Goal: Transaction & Acquisition: Purchase product/service

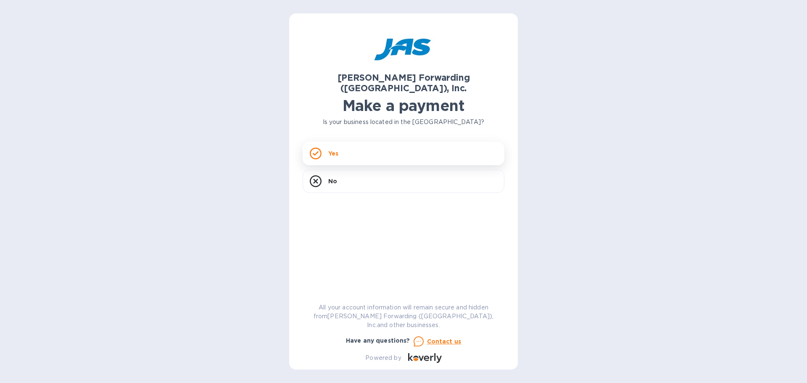
click at [339, 142] on div "Yes" at bounding box center [404, 154] width 202 height 24
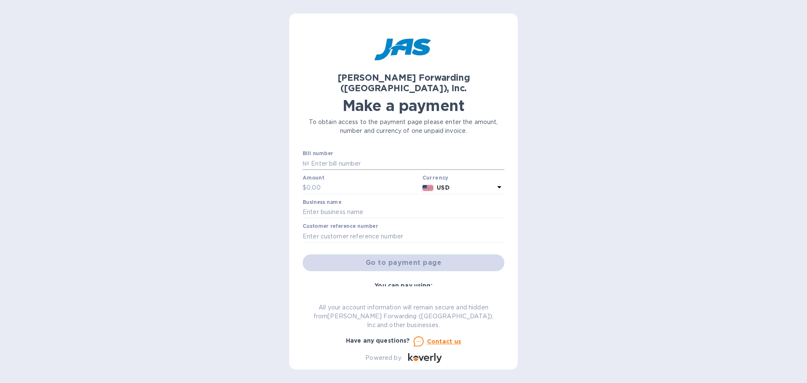
click at [338, 157] on input "text" at bounding box center [406, 163] width 195 height 13
type input "NYC503337688"
type input "2,104.60"
click at [327, 206] on input "text" at bounding box center [404, 212] width 202 height 13
type input "T&M ELECTRONICS"
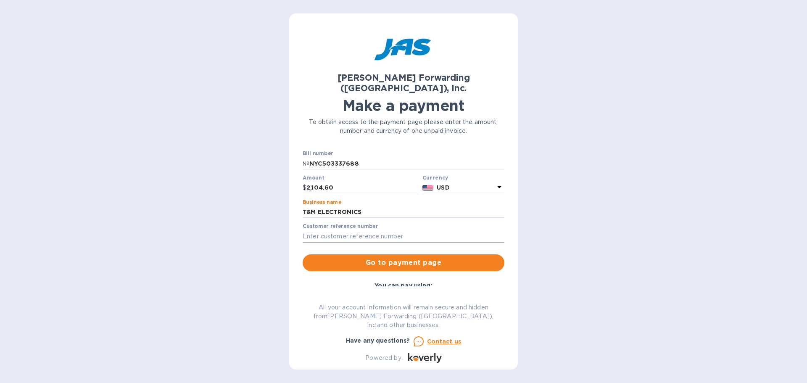
click at [352, 230] on input "text" at bounding box center [404, 236] width 202 height 13
drag, startPoint x: 310, startPoint y: 225, endPoint x: 290, endPoint y: 225, distance: 20.6
click at [290, 225] on div "JAS Forwarding (USA), Inc. Make a payment To obtain access to the payment page …" at bounding box center [403, 191] width 229 height 356
type input "INV 25243"
click at [375, 258] on span "Go to payment page" at bounding box center [403, 263] width 188 height 10
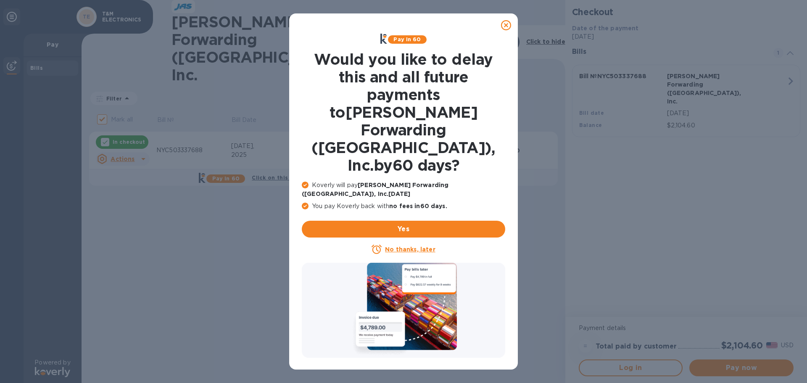
click at [505, 22] on icon at bounding box center [506, 25] width 10 height 10
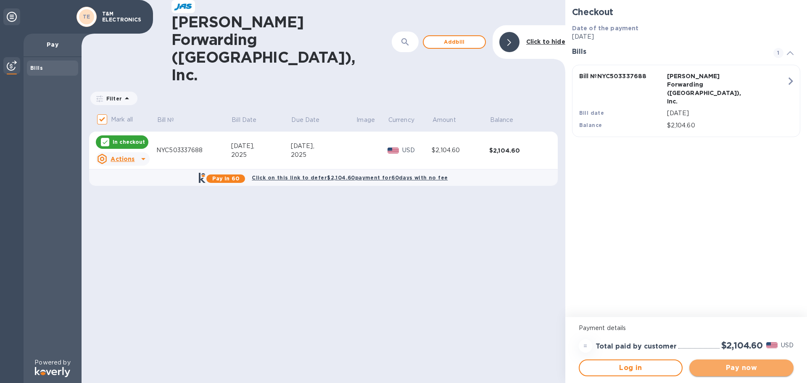
click at [747, 367] on span "Pay now" at bounding box center [741, 368] width 91 height 10
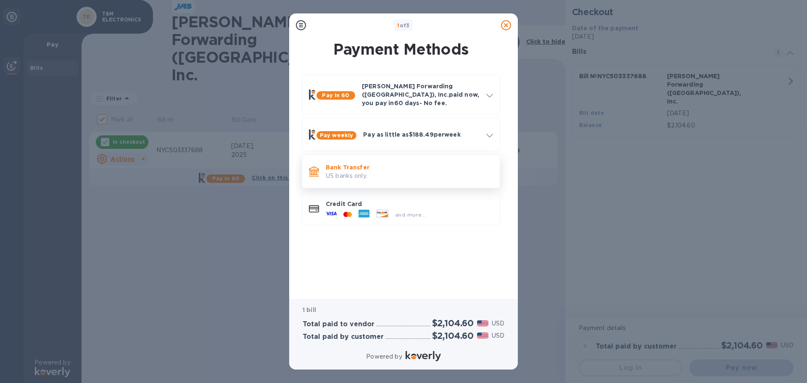
click at [371, 163] on p "Bank Transfer" at bounding box center [409, 167] width 167 height 8
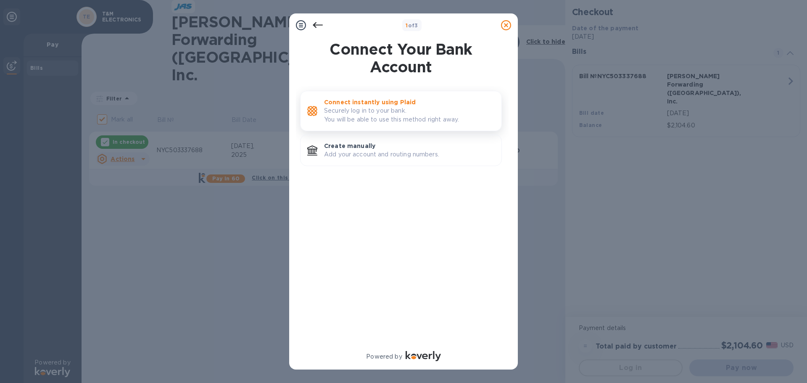
click at [372, 118] on p "Securely log in to your bank. You will be able to use this method right away." at bounding box center [409, 115] width 171 height 18
click at [356, 112] on p "Securely log in to your bank. You will be able to use this method right away." at bounding box center [409, 115] width 171 height 18
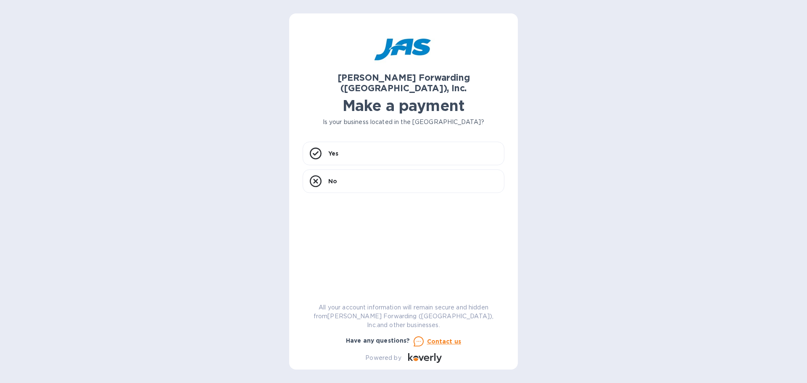
click at [430, 357] on icon at bounding box center [425, 358] width 34 height 10
click at [379, 142] on div "Yes" at bounding box center [404, 154] width 202 height 24
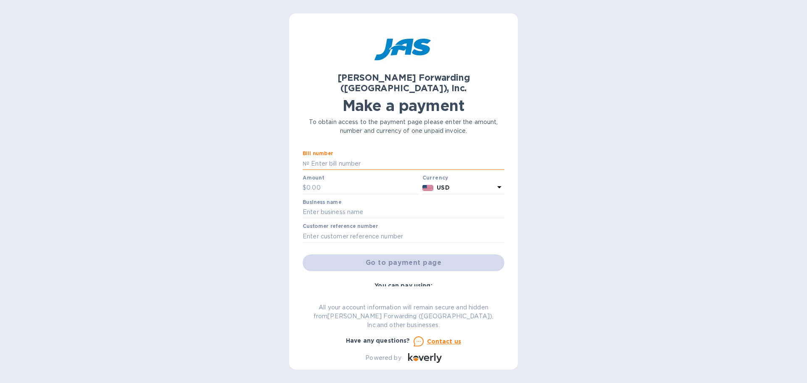
click at [372, 157] on input "text" at bounding box center [406, 163] width 195 height 13
type input "NYC503337688"
click at [333, 182] on input "text" at bounding box center [362, 188] width 113 height 13
type input "2,104.60"
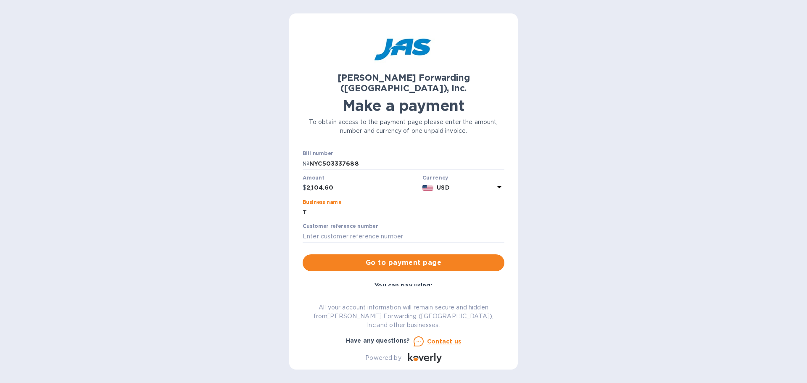
type input "T&M ELECTRONICS"
click at [352, 230] on input "text" at bounding box center [404, 236] width 202 height 13
type input "INV 25243"
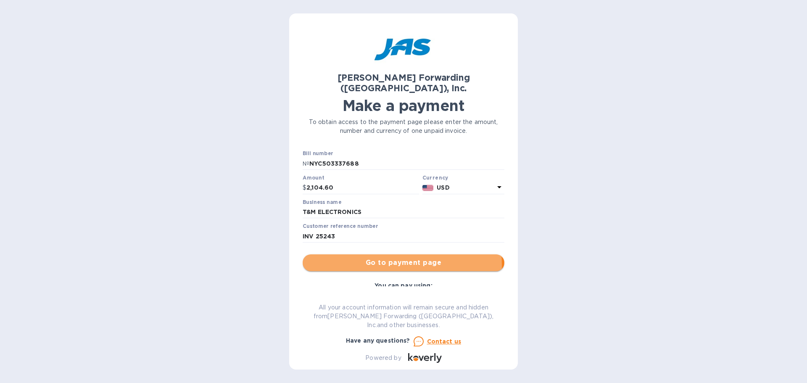
click at [387, 258] on span "Go to payment page" at bounding box center [403, 263] width 188 height 10
